Goal: Information Seeking & Learning: Learn about a topic

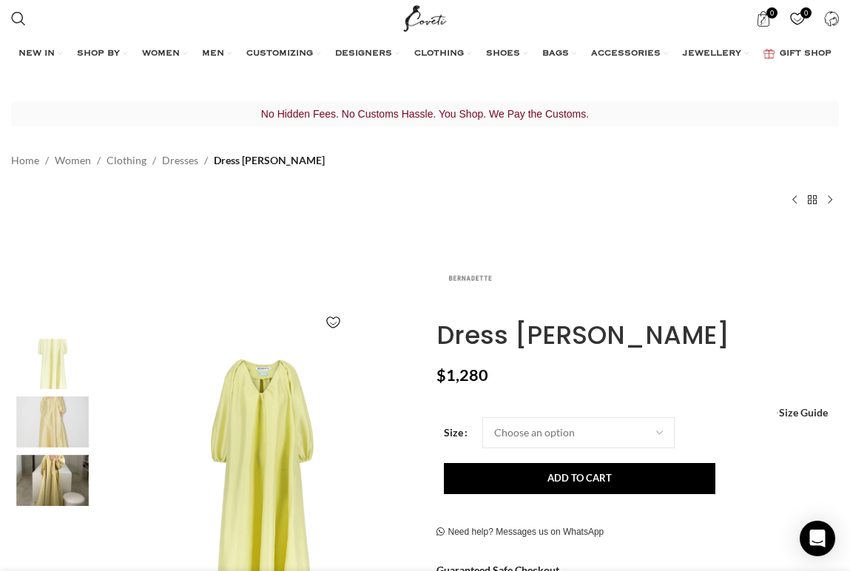
click at [470, 269] on img at bounding box center [470, 279] width 67 height 67
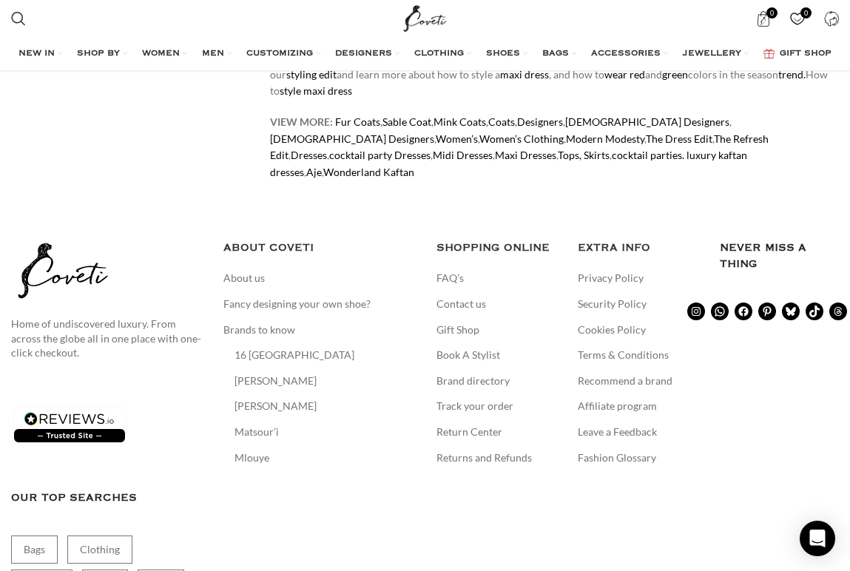
scroll to position [5581, 0]
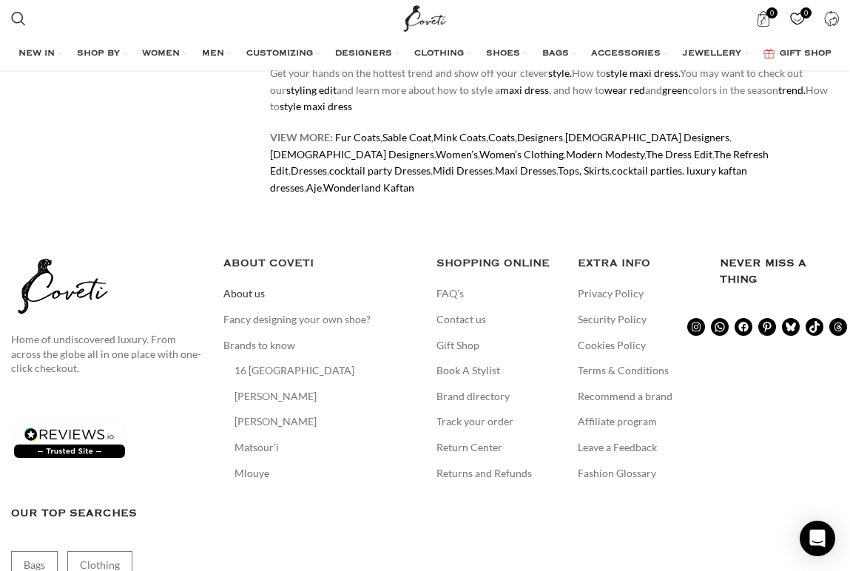
click at [246, 286] on link "About us" at bounding box center [244, 293] width 43 height 15
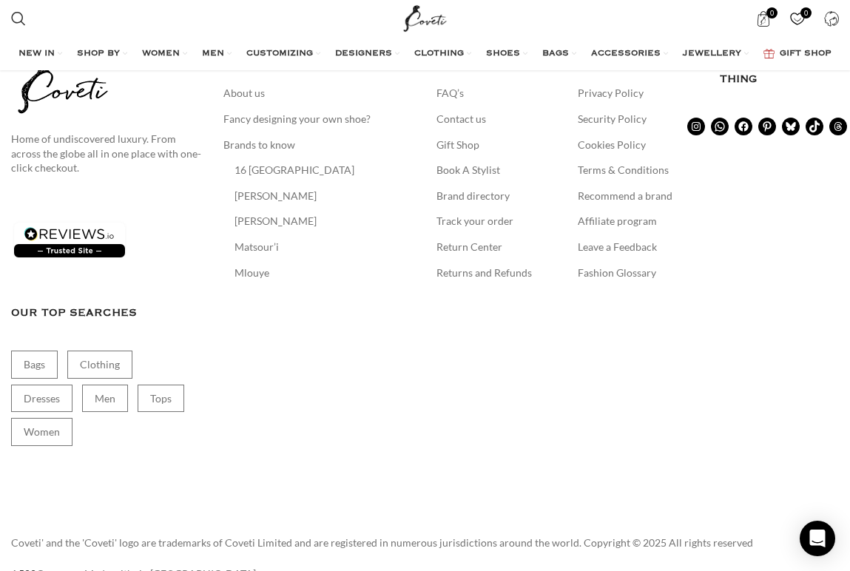
scroll to position [3635, 0]
